Goal: Task Accomplishment & Management: Complete application form

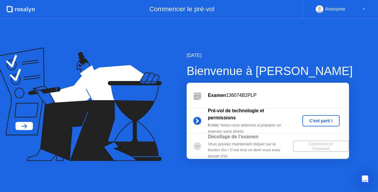
click at [305, 90] on div "Examen 136074B2PLP" at bounding box center [268, 95] width 163 height 25
click at [312, 119] on div "C'est parti !" at bounding box center [321, 121] width 33 height 5
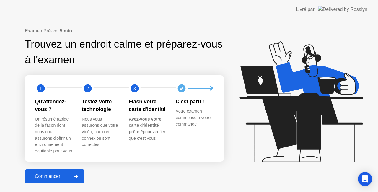
click at [54, 179] on div "Commencer" at bounding box center [48, 176] width 42 height 5
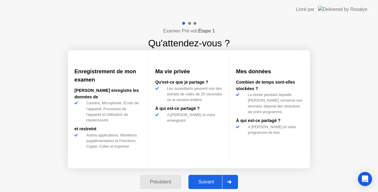
click at [206, 183] on div "Suivant" at bounding box center [206, 181] width 32 height 5
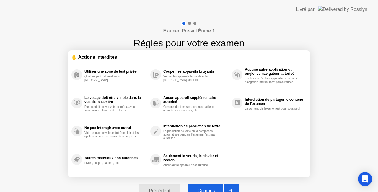
click at [211, 188] on div "Compris" at bounding box center [207, 190] width 34 height 5
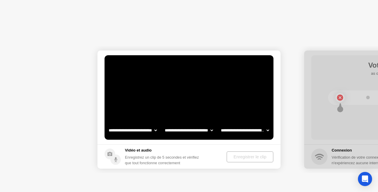
select select "**********"
select select "*******"
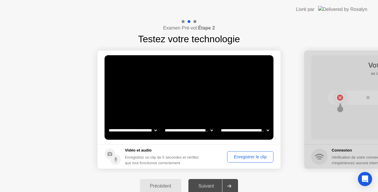
drag, startPoint x: 211, startPoint y: 188, endPoint x: 215, endPoint y: 185, distance: 4.6
click at [215, 185] on div "Suivant" at bounding box center [206, 186] width 32 height 5
click at [248, 158] on div "Enregistrer le clip" at bounding box center [250, 157] width 42 height 5
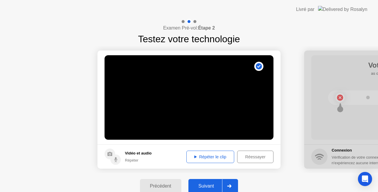
click at [248, 158] on div "Réessayer" at bounding box center [255, 157] width 32 height 5
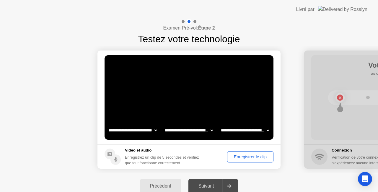
click at [248, 158] on div "Enregistrer le clip" at bounding box center [250, 157] width 42 height 5
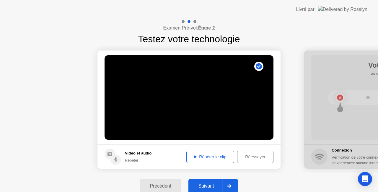
click at [207, 186] on div "Suivant" at bounding box center [206, 186] width 32 height 5
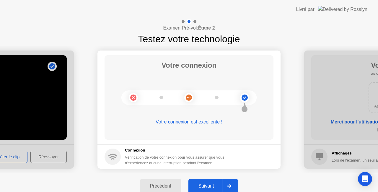
click at [207, 186] on div "Suivant" at bounding box center [206, 186] width 32 height 5
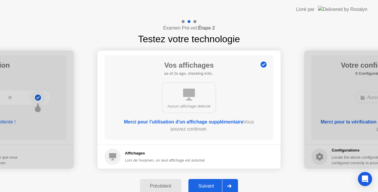
click at [207, 186] on div "Suivant" at bounding box center [206, 186] width 32 height 5
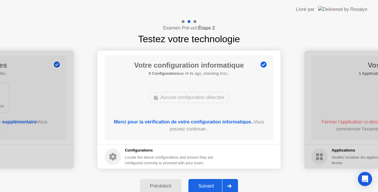
click at [207, 186] on div "Suivant" at bounding box center [206, 186] width 32 height 5
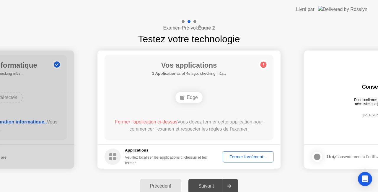
click at [247, 159] on div "Fermer forcément..." at bounding box center [248, 157] width 47 height 5
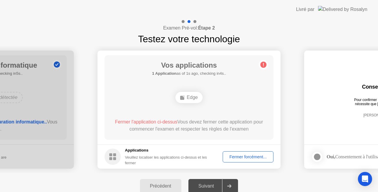
click at [238, 157] on div "Fermer forcément..." at bounding box center [248, 157] width 47 height 5
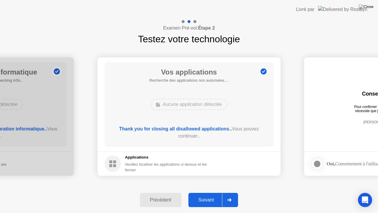
click at [213, 192] on div "Suivant" at bounding box center [206, 199] width 32 height 5
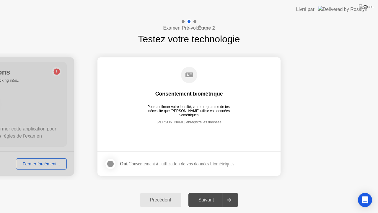
click at [112, 162] on div at bounding box center [110, 163] width 7 height 7
click at [201, 192] on button "Suivant" at bounding box center [214, 200] width 50 height 14
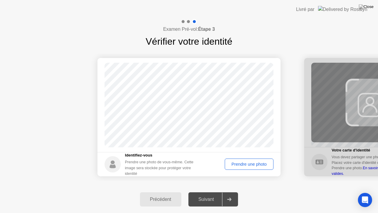
click at [248, 166] on div "Prendre une photo" at bounding box center [249, 164] width 45 height 5
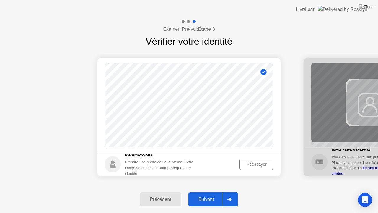
click at [209, 192] on div "Suivant" at bounding box center [206, 199] width 32 height 5
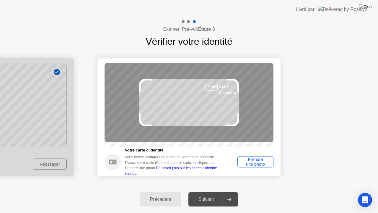
click at [260, 166] on div "Prendre une photo" at bounding box center [256, 161] width 32 height 9
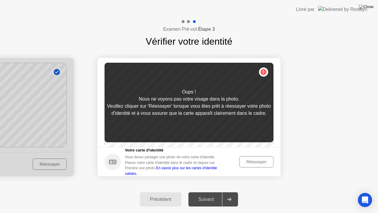
click at [245, 164] on div "Réessayer" at bounding box center [257, 161] width 30 height 5
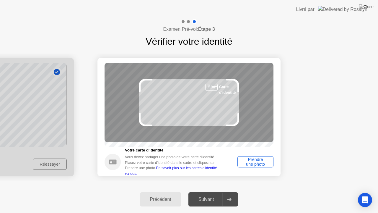
click at [201, 173] on link "En savoir plus sur les cartes d'identité valides." at bounding box center [171, 170] width 92 height 9
click at [245, 163] on div "Prendre une photo" at bounding box center [256, 161] width 32 height 9
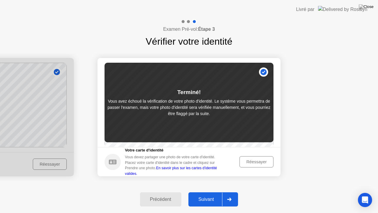
click at [253, 164] on div "Réessayer" at bounding box center [257, 161] width 30 height 5
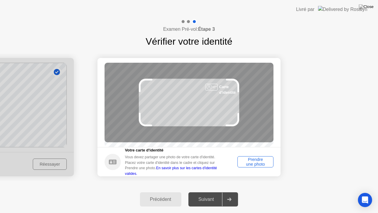
click at [257, 166] on div "Prendre une photo" at bounding box center [256, 161] width 32 height 9
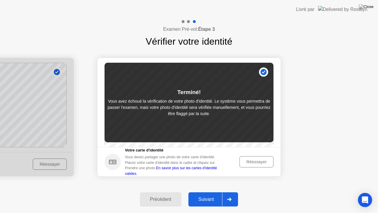
click at [210, 192] on div "Suivant" at bounding box center [206, 199] width 32 height 5
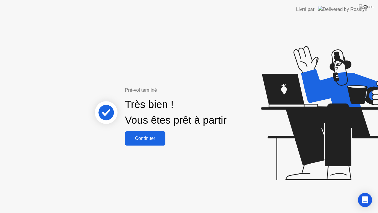
click at [147, 137] on div "Continuer" at bounding box center [145, 138] width 37 height 5
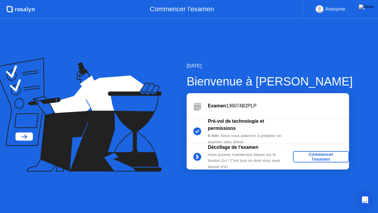
click at [318, 155] on div "Commencer l'examen" at bounding box center [321, 156] width 51 height 9
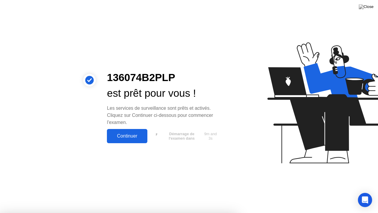
click at [303, 192] on div at bounding box center [189, 213] width 378 height 0
